Goal: Task Accomplishment & Management: Manage account settings

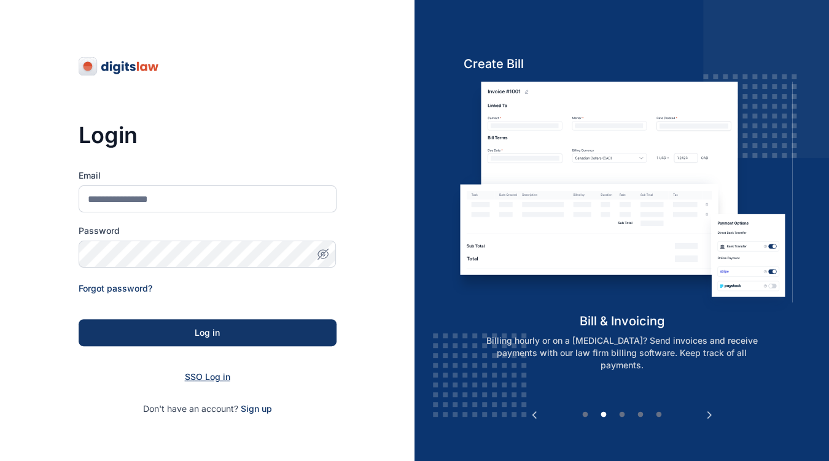
click at [218, 375] on span "SSO Log in" at bounding box center [207, 376] width 45 height 10
click at [206, 375] on span "SSO Log in" at bounding box center [207, 376] width 45 height 10
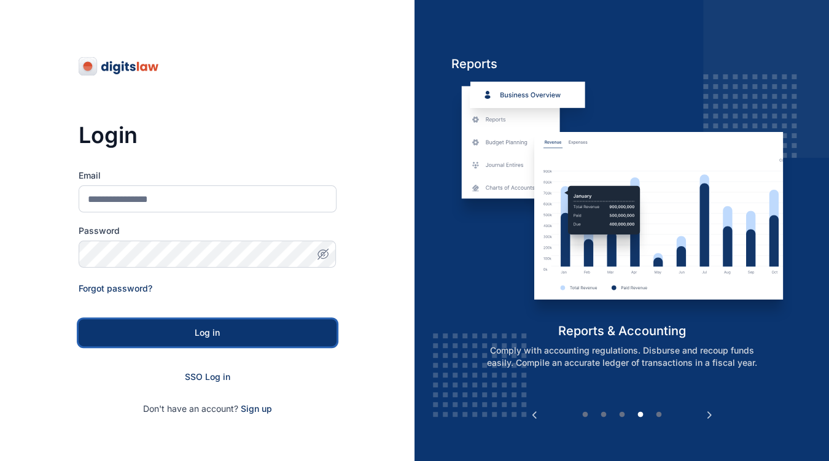
click at [230, 332] on div "Log in" at bounding box center [207, 333] width 219 height 12
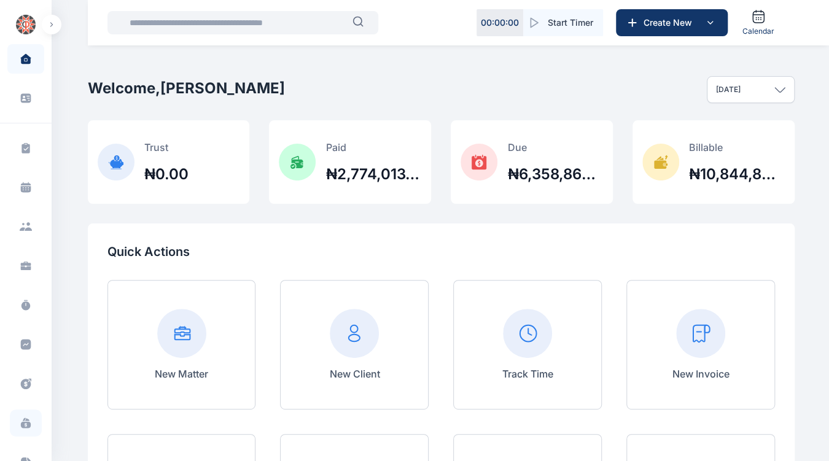
click at [26, 422] on icon at bounding box center [26, 425] width 10 height 7
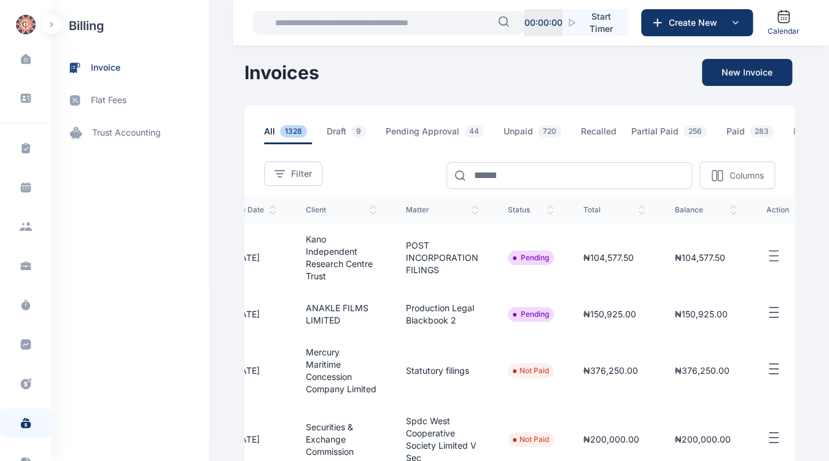
scroll to position [0, 205]
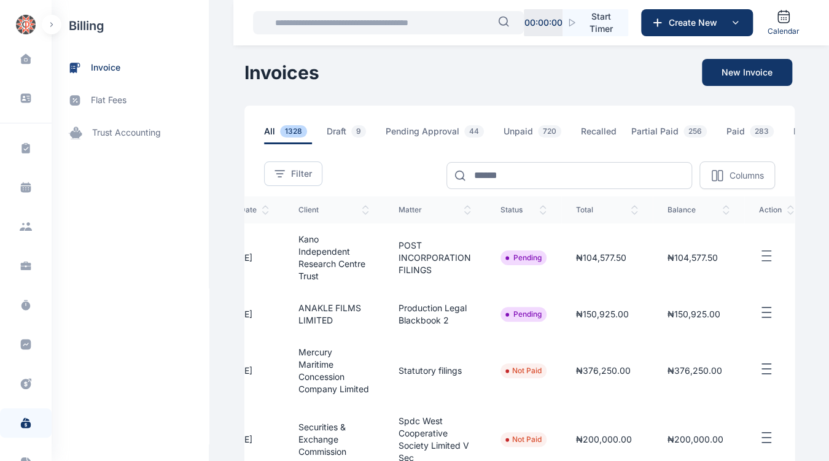
click at [759, 320] on icon "button" at bounding box center [766, 312] width 15 height 15
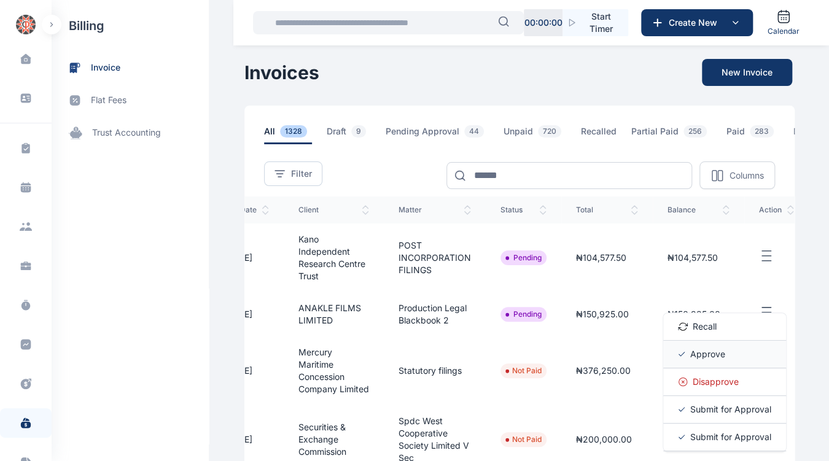
click at [701, 360] on span "Approve" at bounding box center [707, 354] width 35 height 12
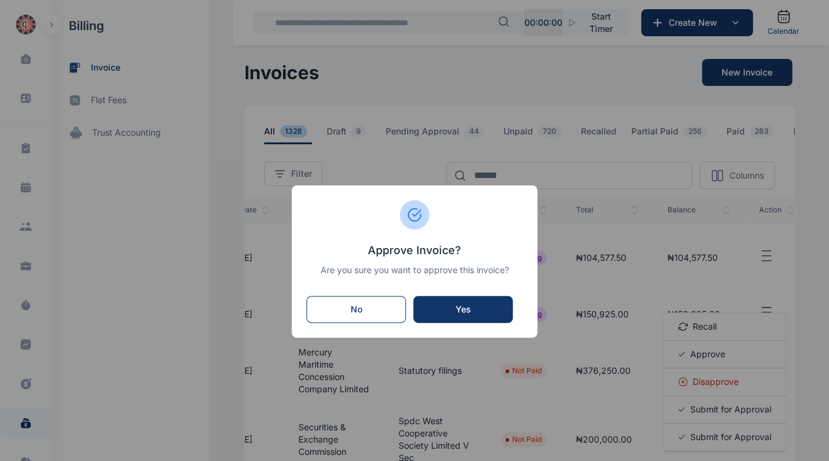
click at [482, 311] on div "Yes" at bounding box center [462, 309] width 75 height 12
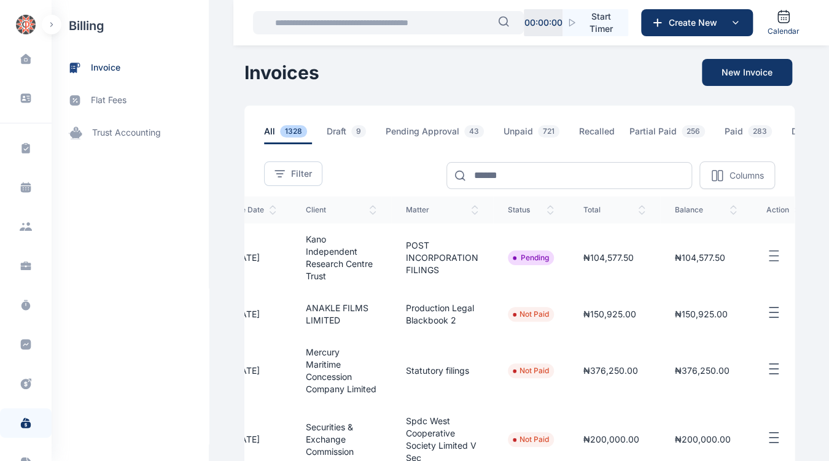
scroll to position [0, 199]
click at [767, 256] on line "button" at bounding box center [771, 256] width 9 height 0
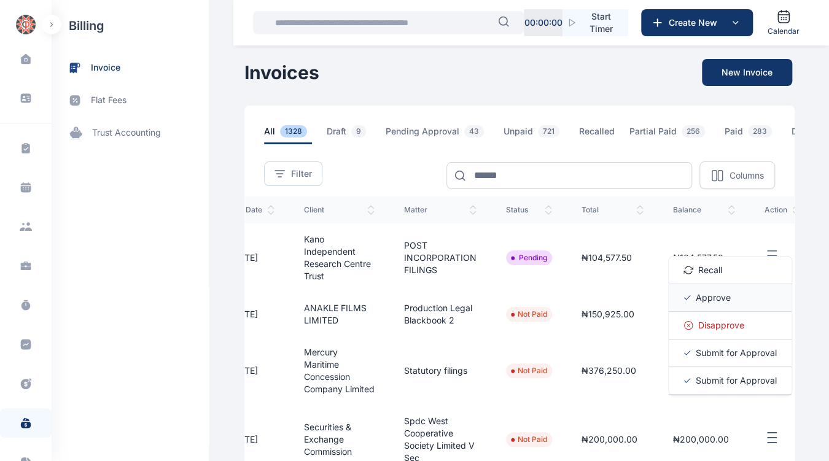
click at [706, 304] on span "Approve" at bounding box center [712, 298] width 35 height 12
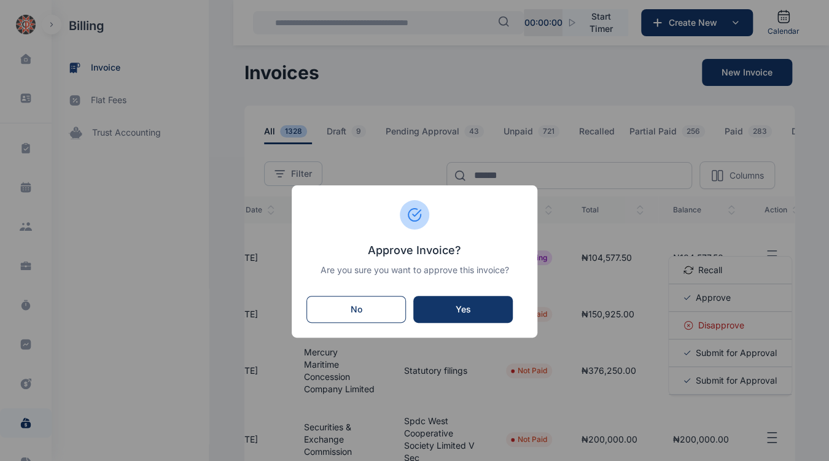
click at [486, 311] on div "Yes" at bounding box center [462, 309] width 75 height 12
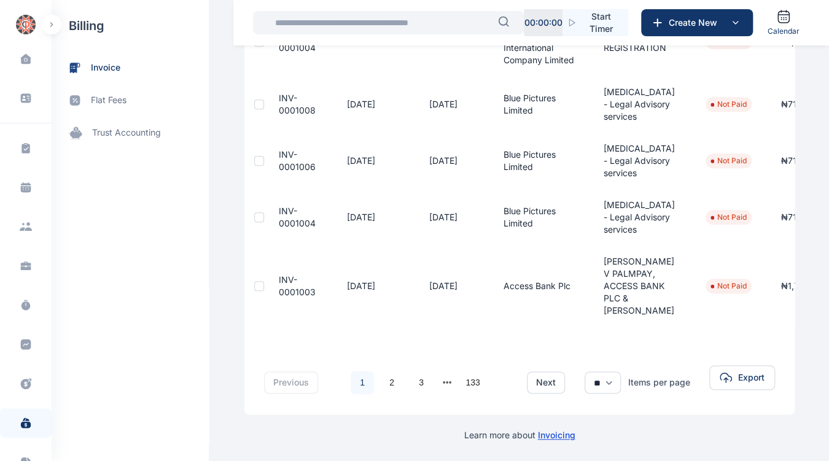
scroll to position [0, 1]
click at [463, 392] on link "133" at bounding box center [471, 382] width 23 height 23
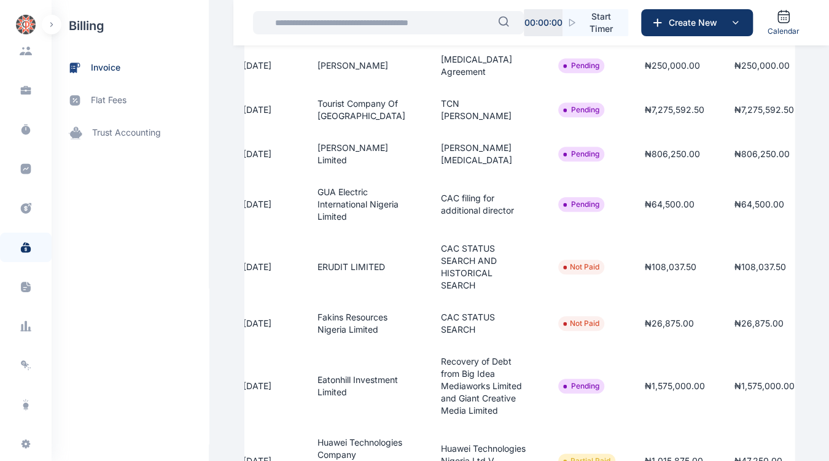
scroll to position [207, 0]
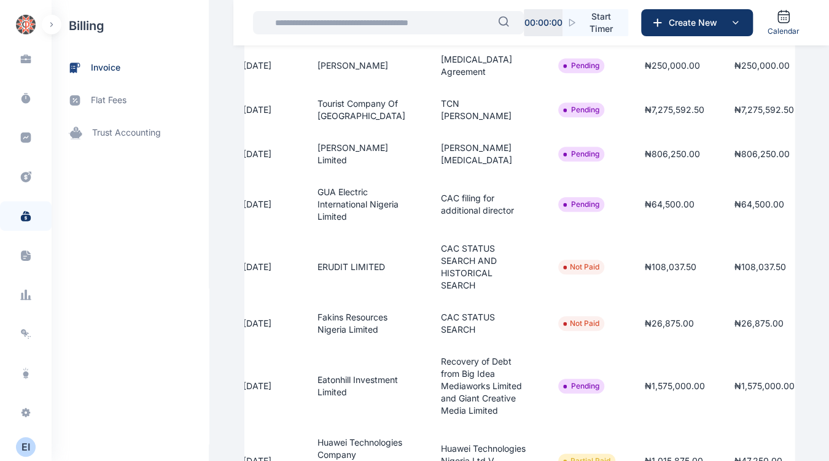
click at [26, 454] on button "E I" at bounding box center [26, 447] width 20 height 20
click at [111, 452] on span "Log out" at bounding box center [100, 447] width 31 height 12
